Goal: Task Accomplishment & Management: Use online tool/utility

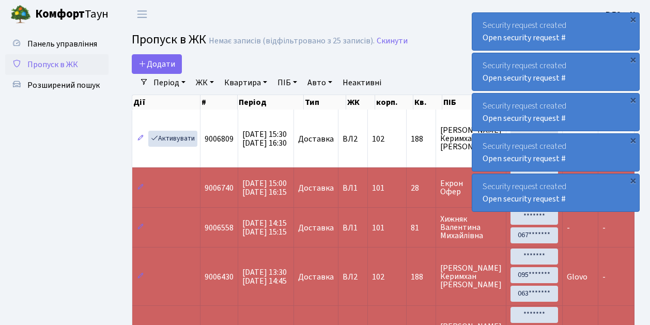
select select "25"
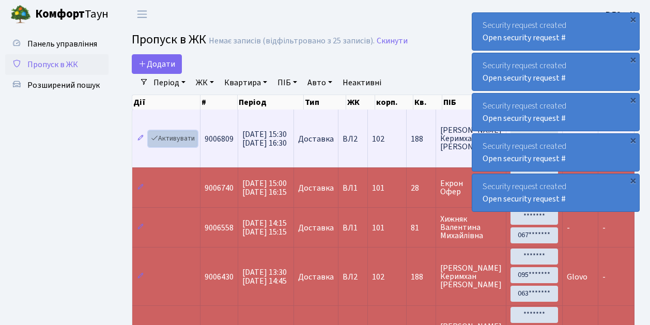
click at [181, 138] on link "Активувати" at bounding box center [172, 139] width 49 height 16
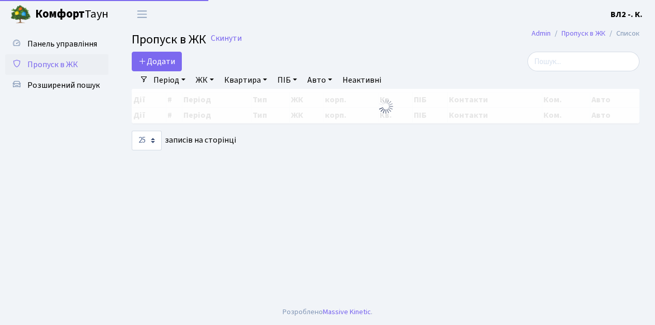
select select "25"
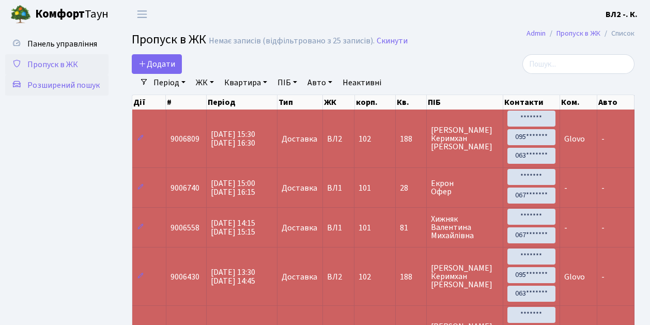
click at [61, 82] on span "Розширений пошук" at bounding box center [63, 85] width 72 height 11
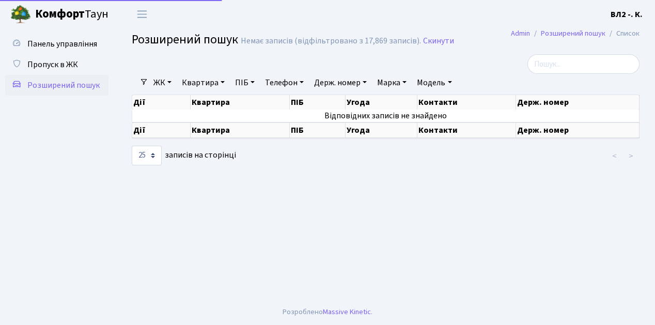
select select "25"
click at [208, 80] on link "Квартира" at bounding box center [203, 83] width 51 height 18
type input "74"
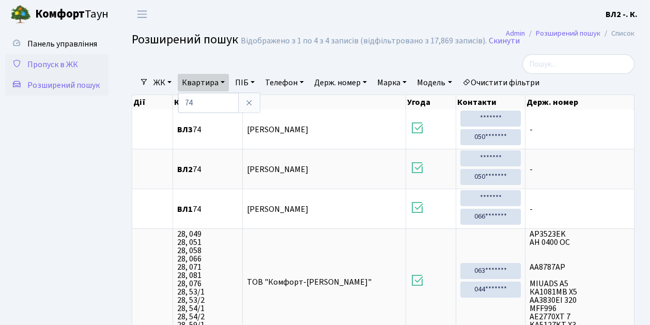
click at [51, 67] on span "Пропуск в ЖК" at bounding box center [52, 64] width 51 height 11
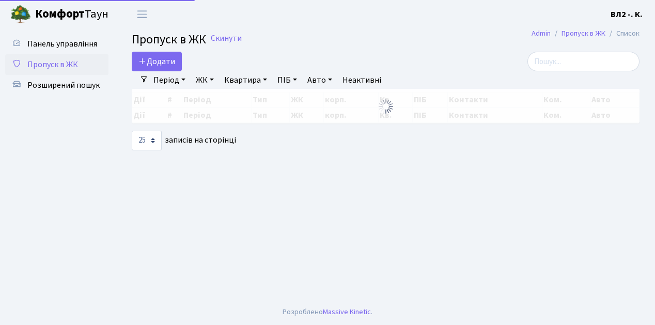
select select "25"
